Goal: Transaction & Acquisition: Purchase product/service

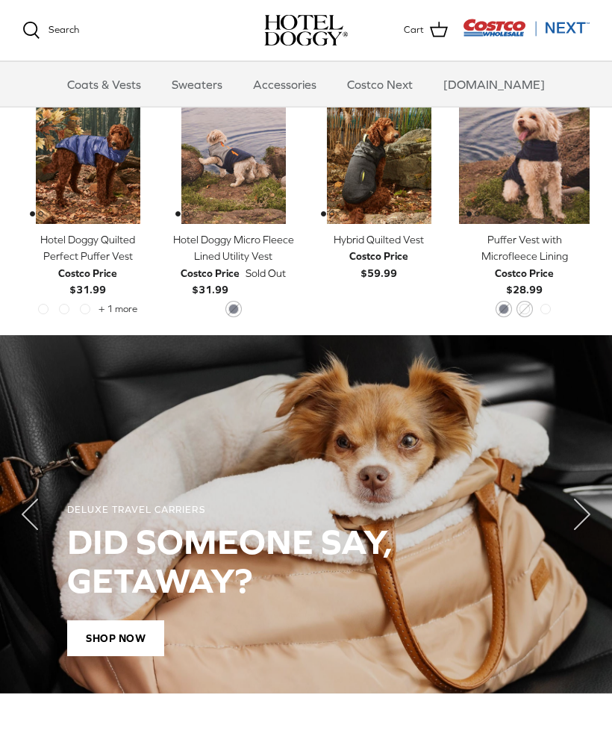
scroll to position [725, 0]
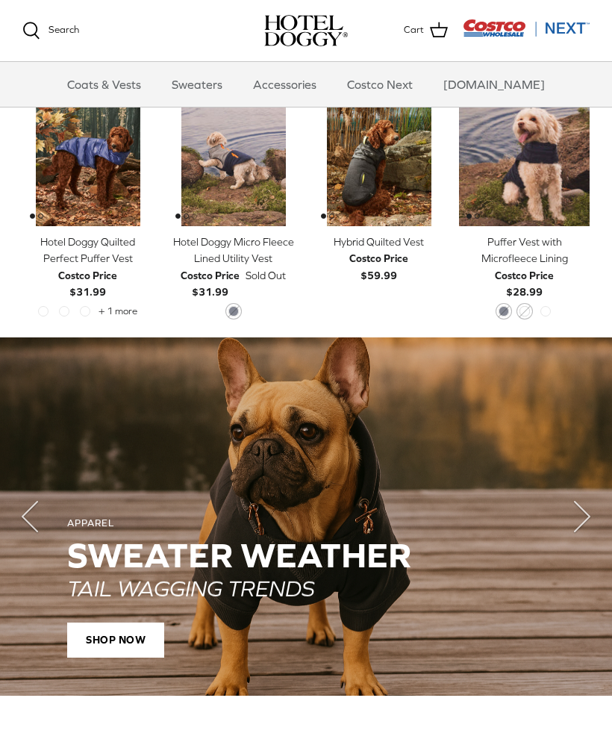
click at [118, 634] on span "SHOP NOW" at bounding box center [115, 640] width 97 height 36
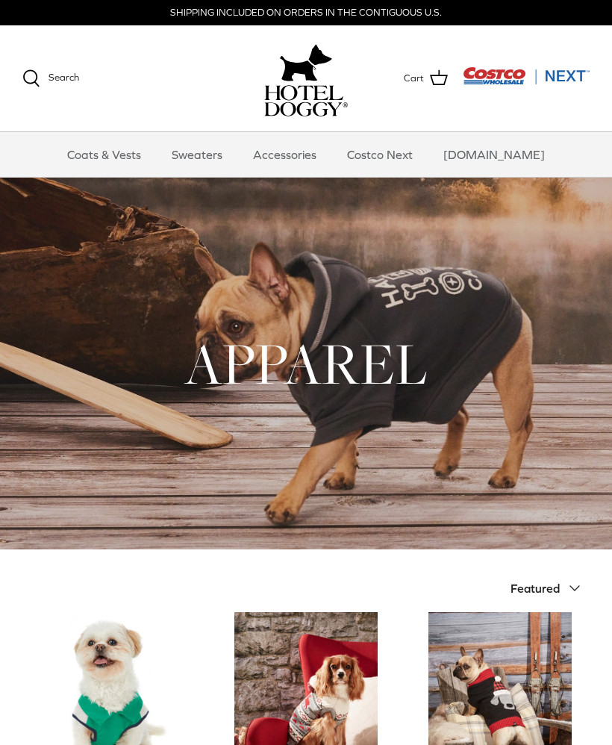
click at [227, 146] on link "Sweaters" at bounding box center [197, 154] width 78 height 45
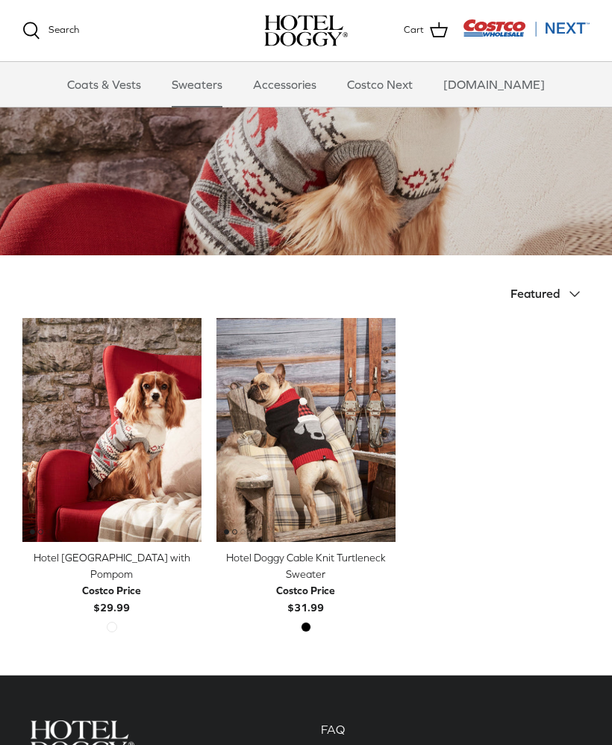
scroll to position [142, 0]
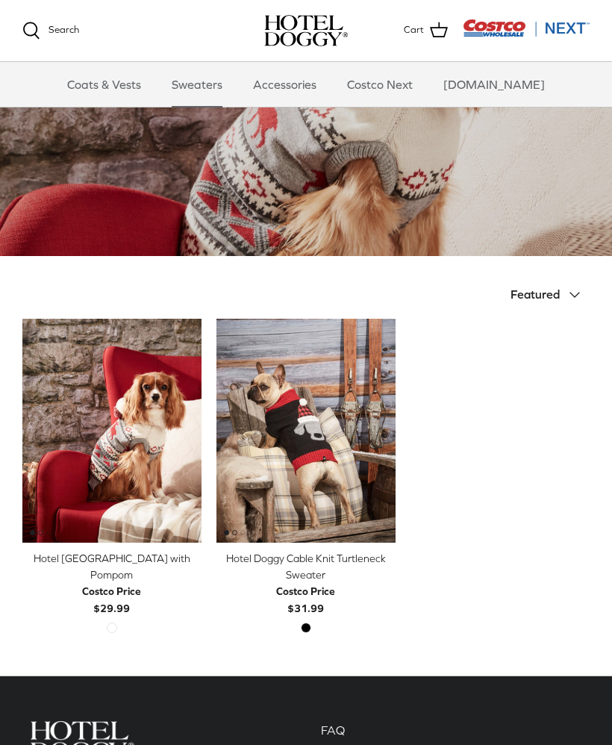
click at [298, 445] on img "Hotel Doggy Cable Knit Turtleneck Sweater" at bounding box center [305, 431] width 179 height 224
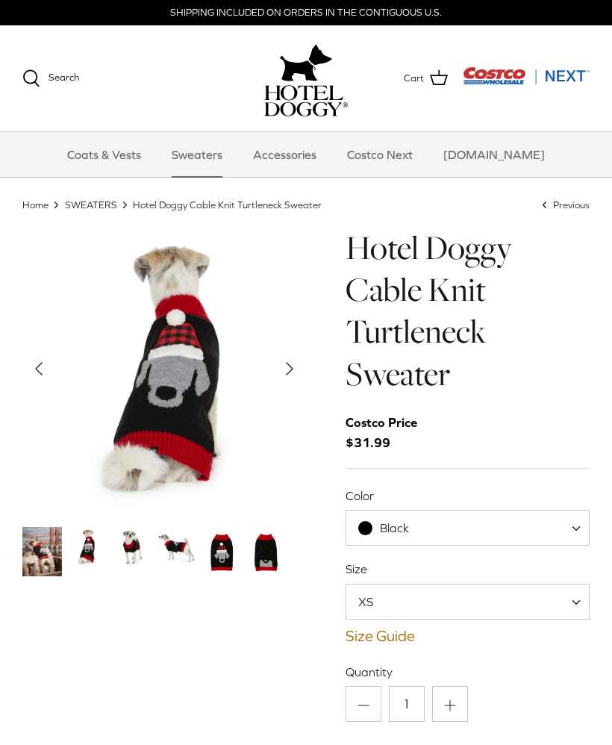
click at [92, 547] on img "Thumbnail Link" at bounding box center [87, 547] width 40 height 40
click at [100, 539] on img "Thumbnail Link" at bounding box center [87, 547] width 40 height 40
click at [144, 539] on img "Thumbnail Link" at bounding box center [132, 547] width 40 height 40
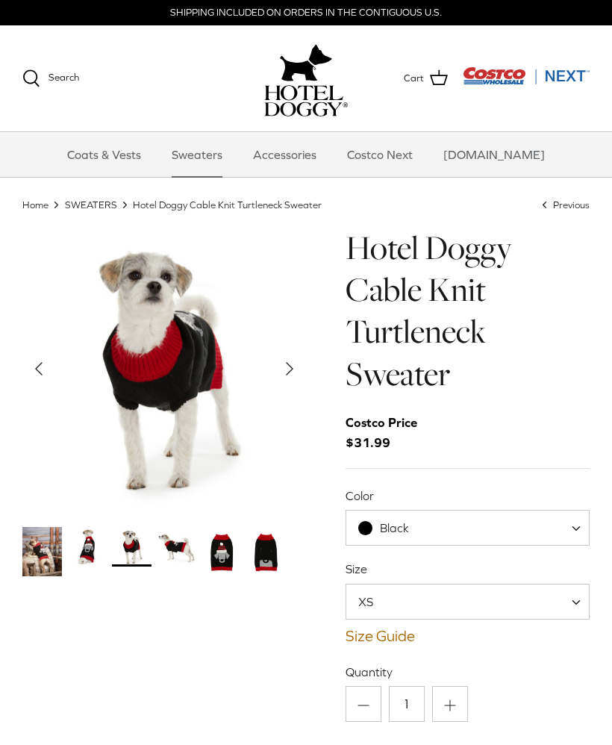
click at [183, 542] on img "Thumbnail Link" at bounding box center [177, 547] width 40 height 40
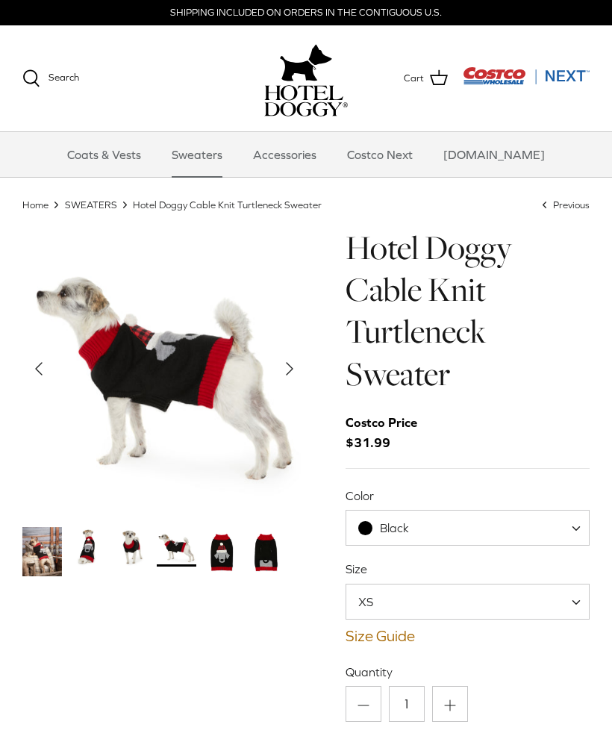
click at [222, 550] on img "Thumbnail Link" at bounding box center [221, 551] width 40 height 49
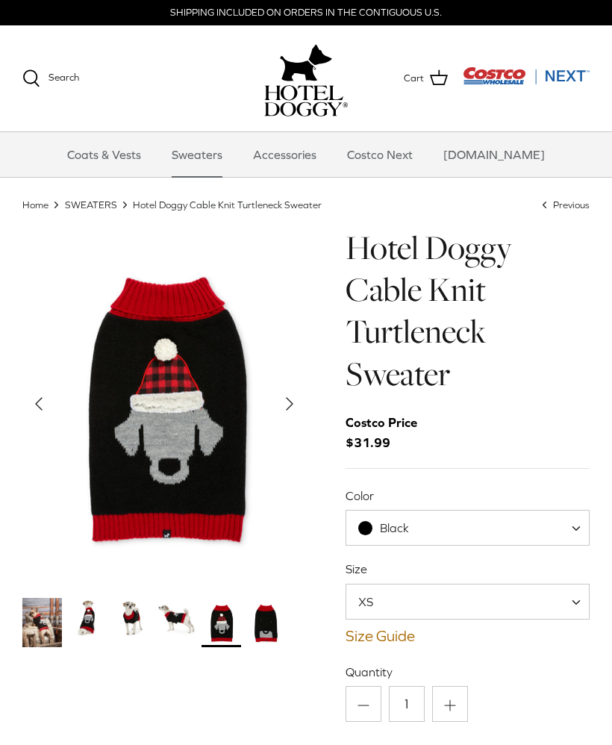
click at [262, 617] on img "Thumbnail Link" at bounding box center [266, 622] width 40 height 49
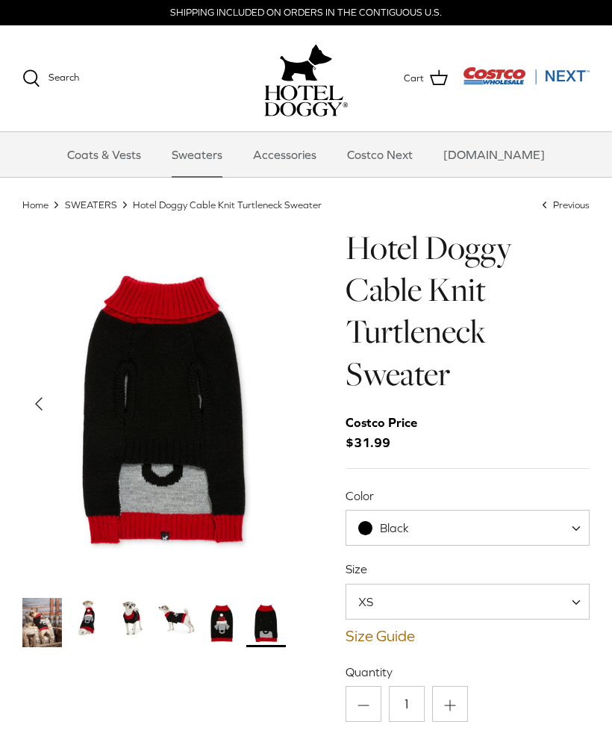
click at [311, 160] on link "Accessories" at bounding box center [285, 154] width 90 height 45
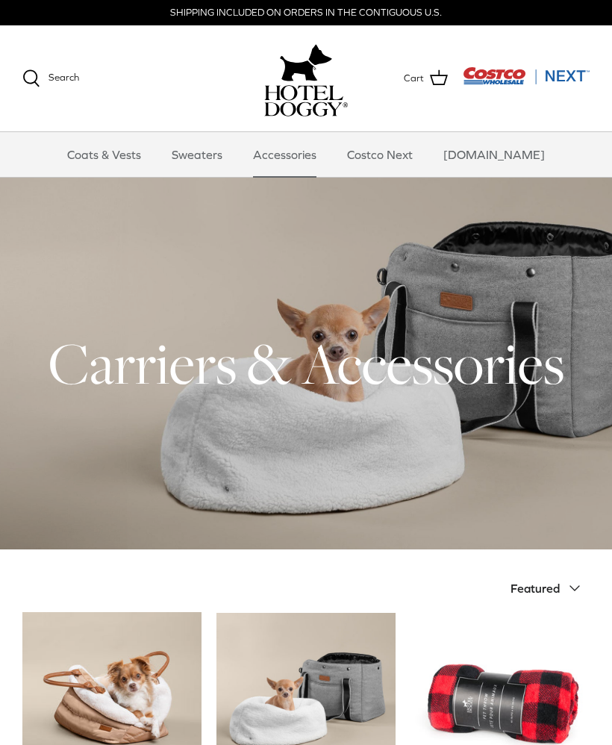
click at [119, 146] on link "Coats & Vests" at bounding box center [104, 154] width 101 height 45
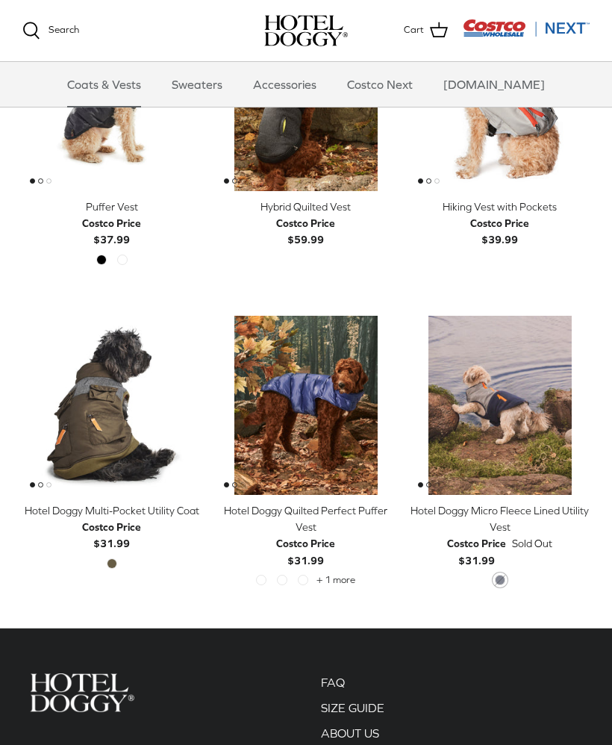
scroll to position [1942, 0]
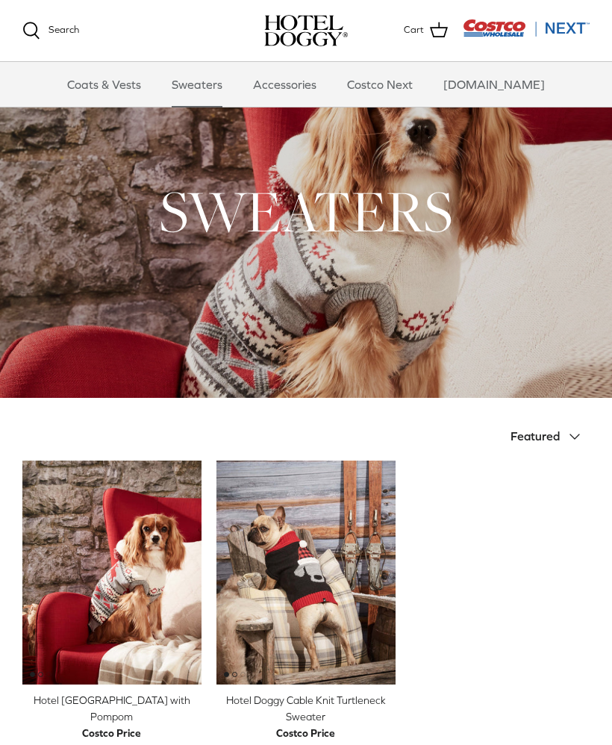
scroll to position [142, 0]
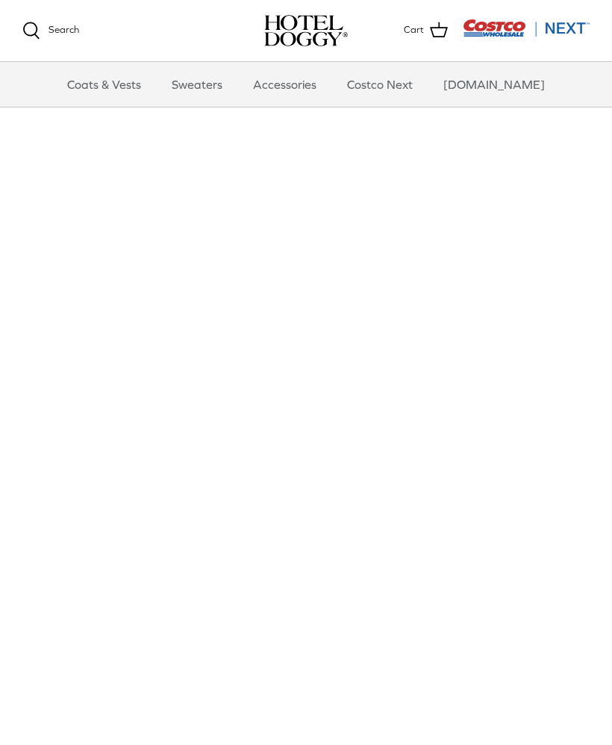
scroll to position [725, 0]
